Goal: Transaction & Acquisition: Purchase product/service

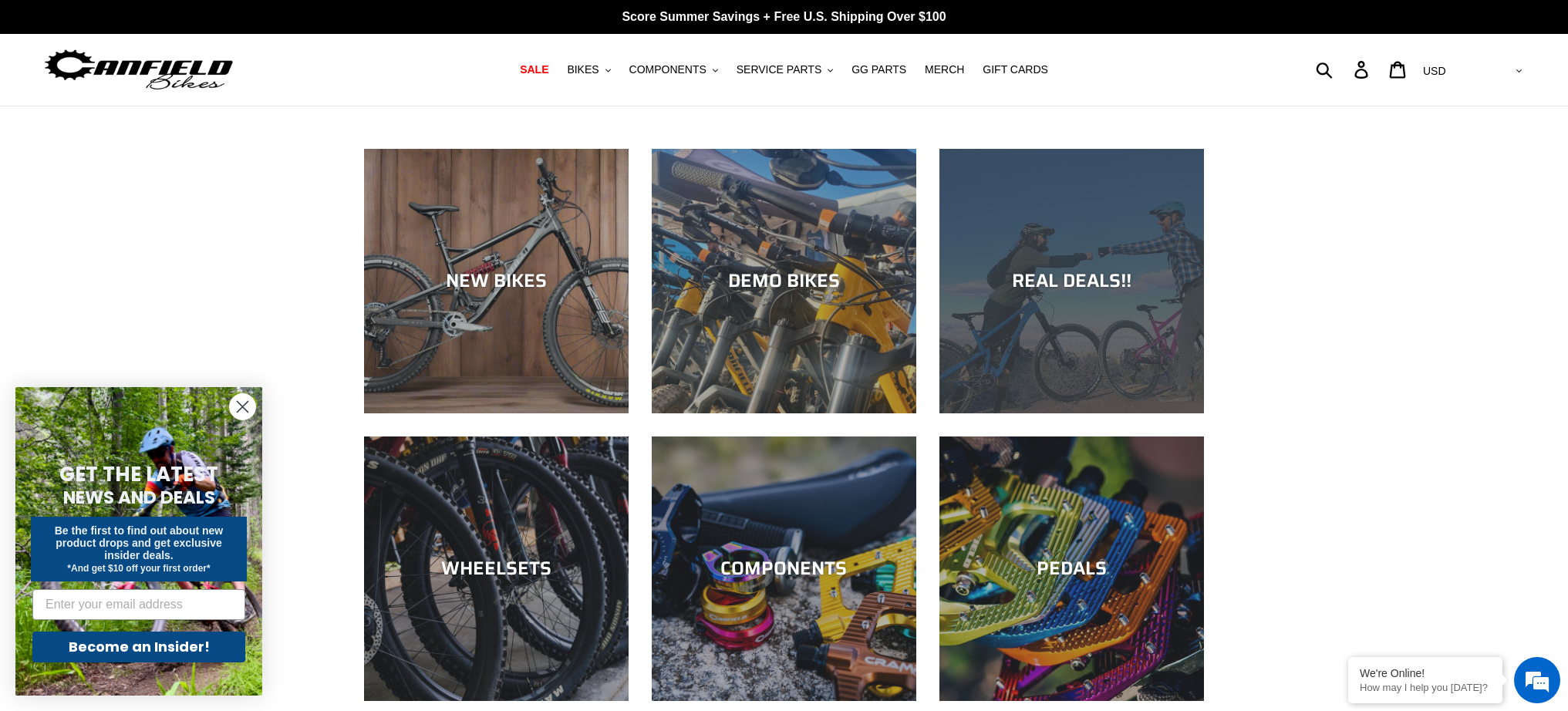
click at [1030, 414] on div "REAL DEALS!!" at bounding box center [1071, 414] width 265 height 0
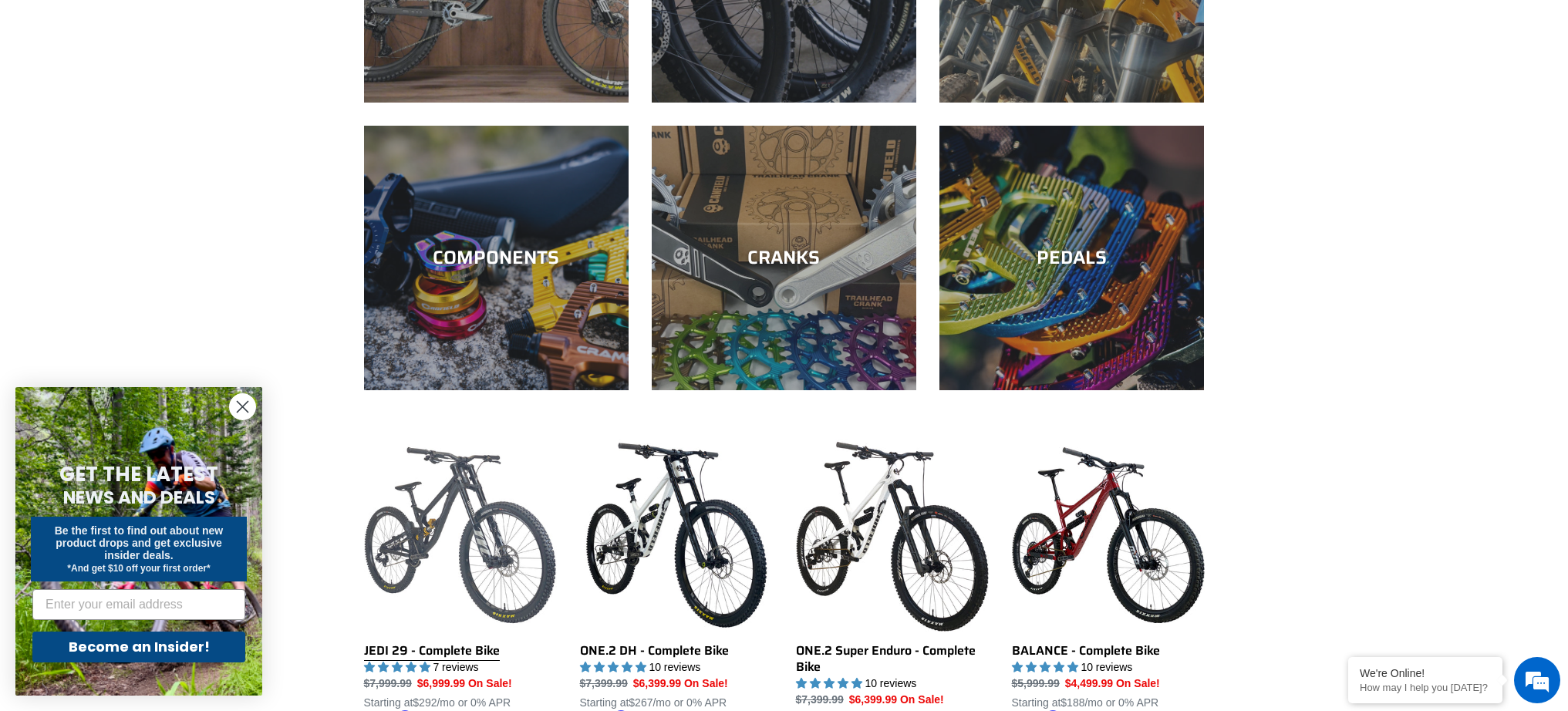
scroll to position [789, 0]
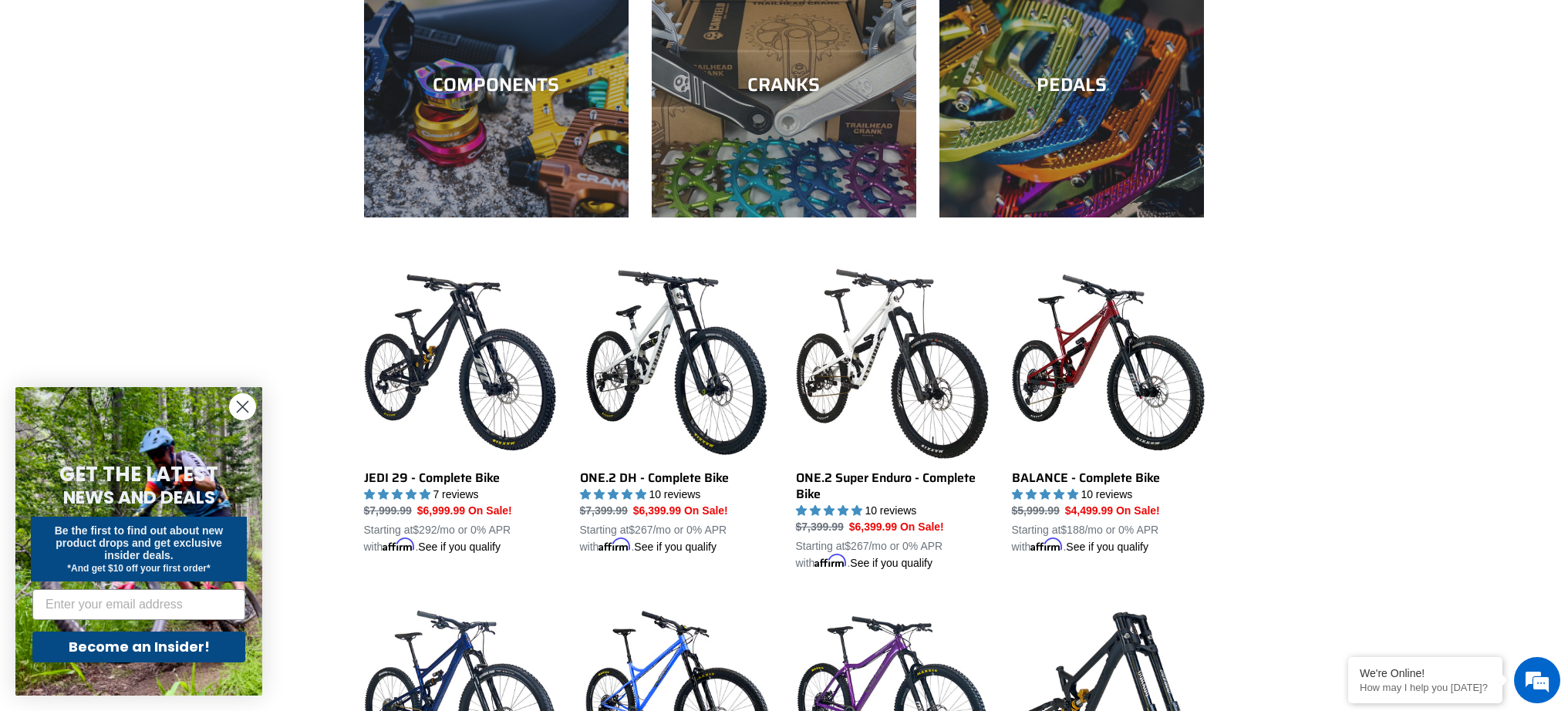
click at [244, 404] on circle "Close dialog" at bounding box center [243, 407] width 26 height 26
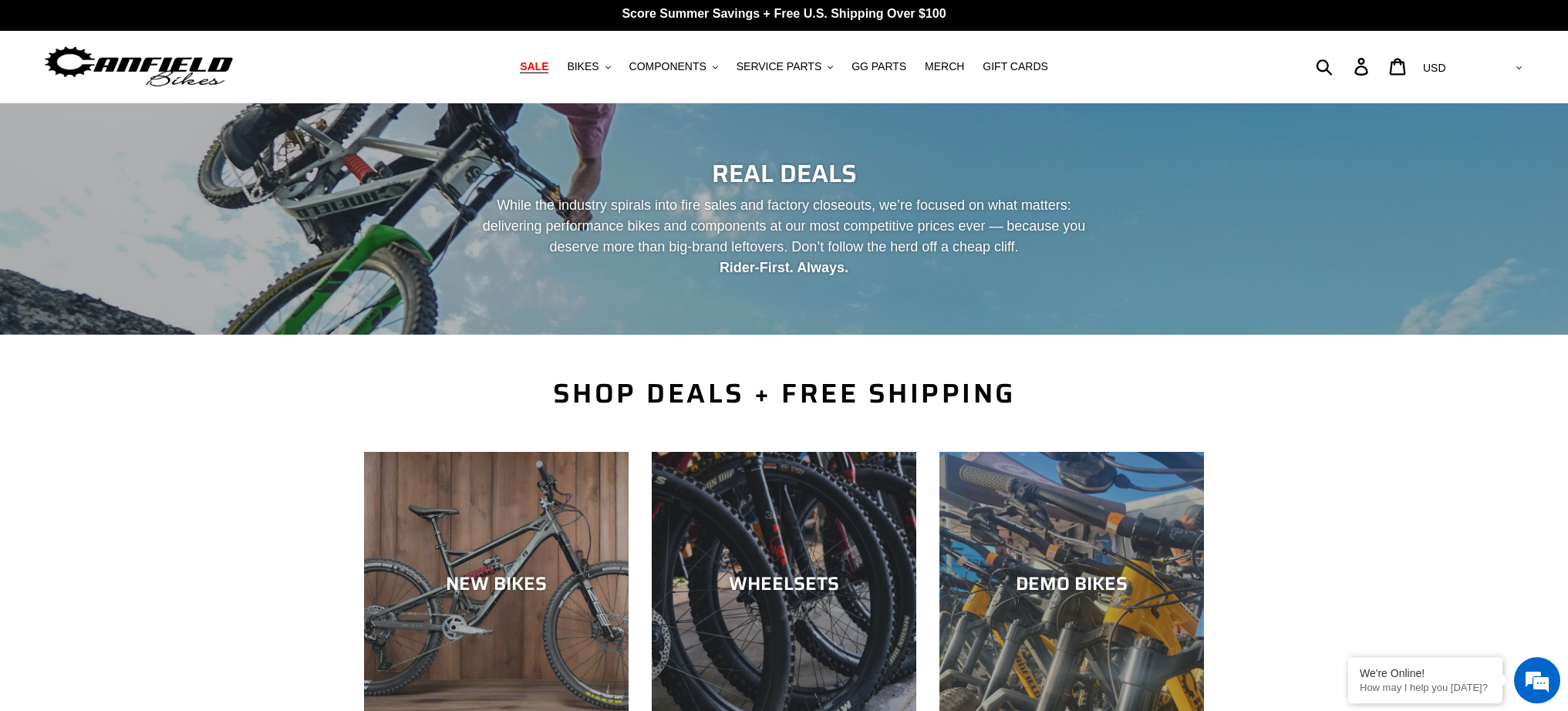
scroll to position [0, 0]
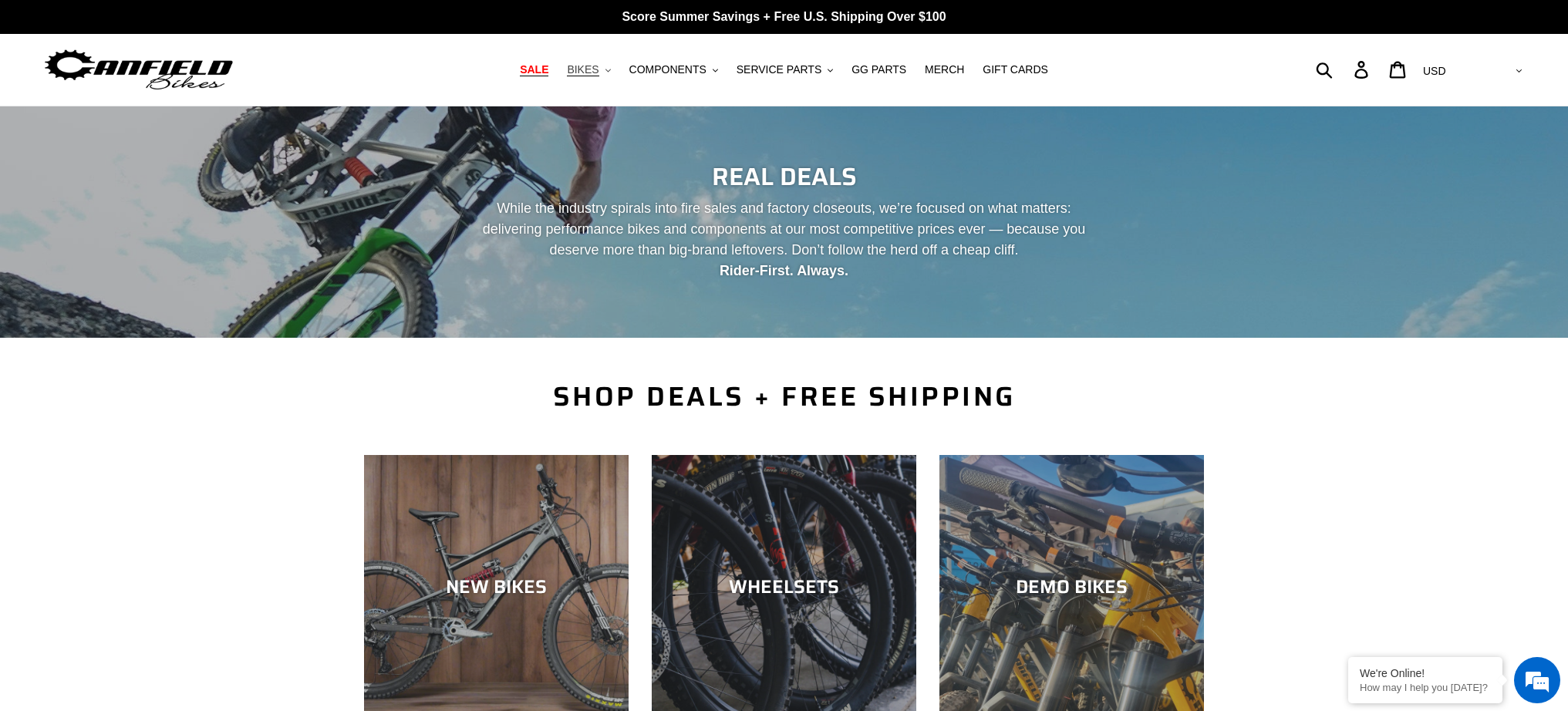
click at [592, 70] on span "BIKES" at bounding box center [583, 69] width 32 height 13
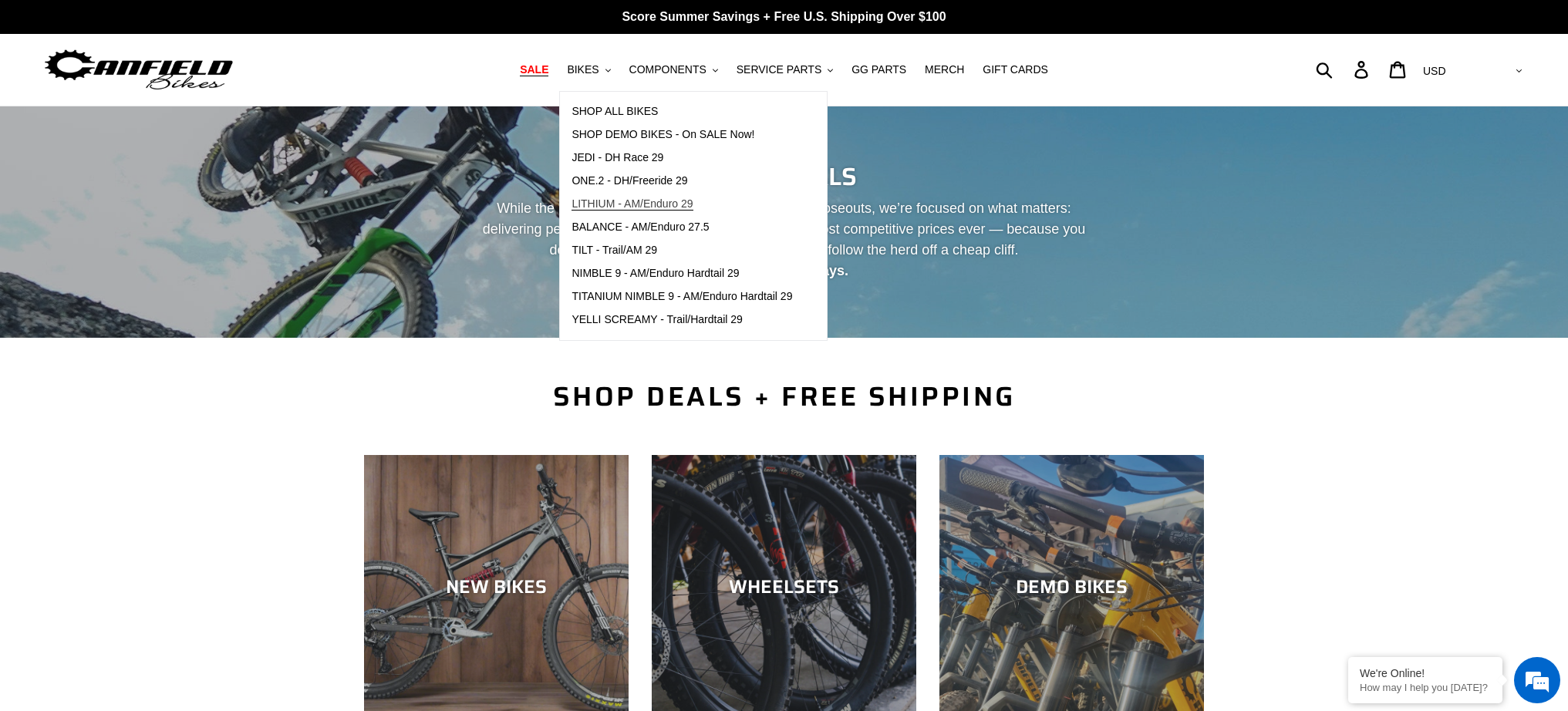
click at [647, 208] on span "LITHIUM - AM/Enduro 29" at bounding box center [632, 203] width 121 height 13
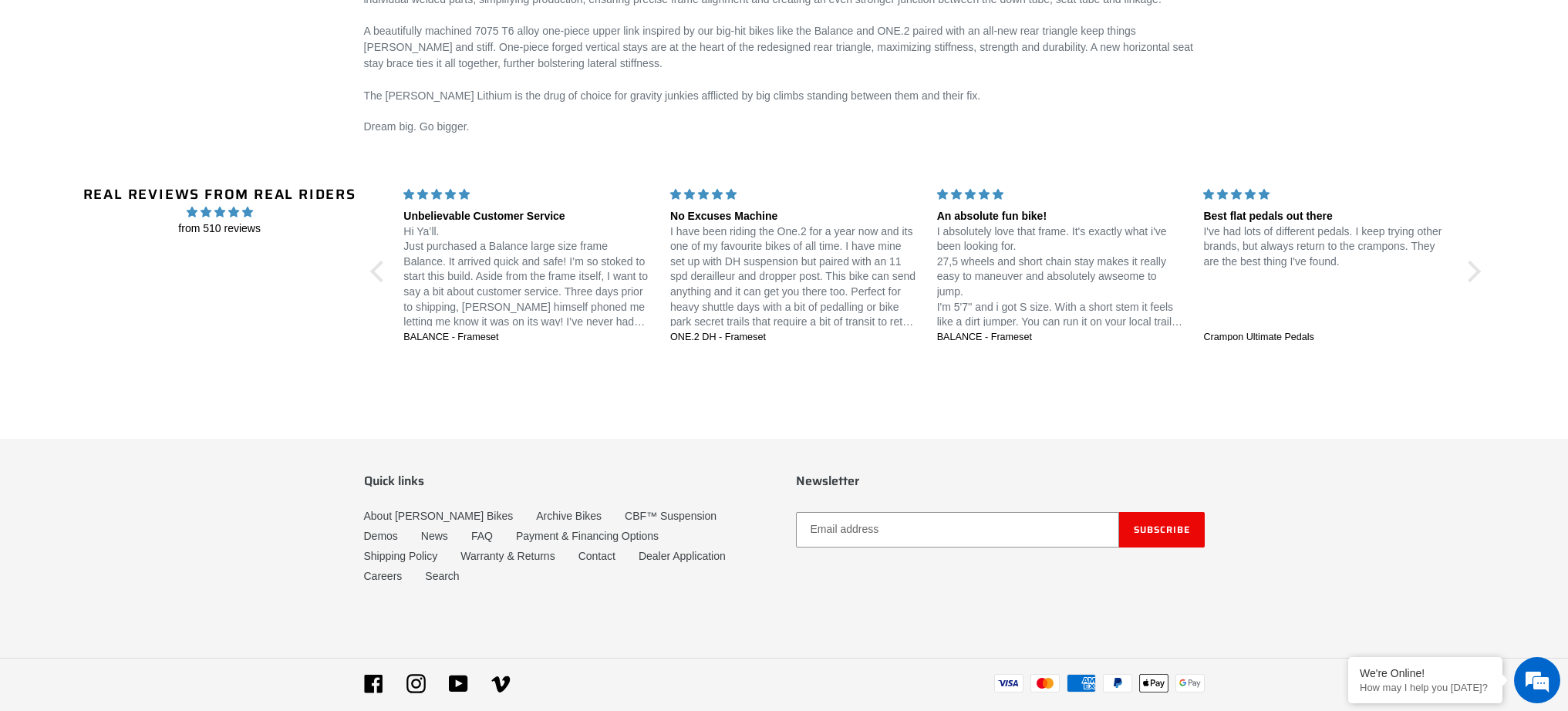
scroll to position [2298, 0]
